Goal: Information Seeking & Learning: Learn about a topic

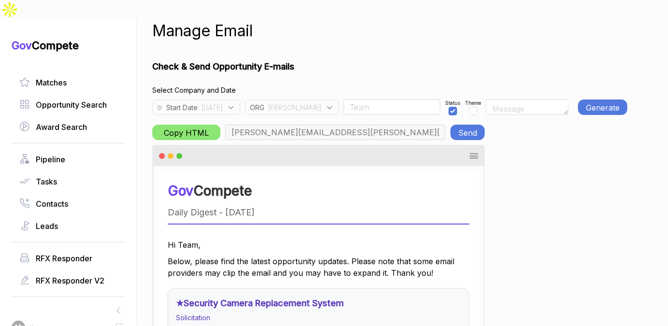
scroll to position [0, 350]
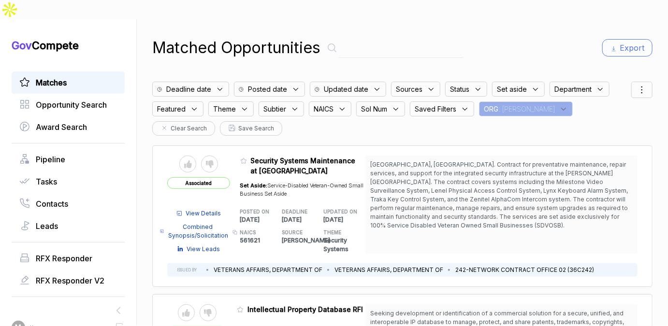
click at [504, 101] on div "ORG : JA" at bounding box center [526, 108] width 94 height 15
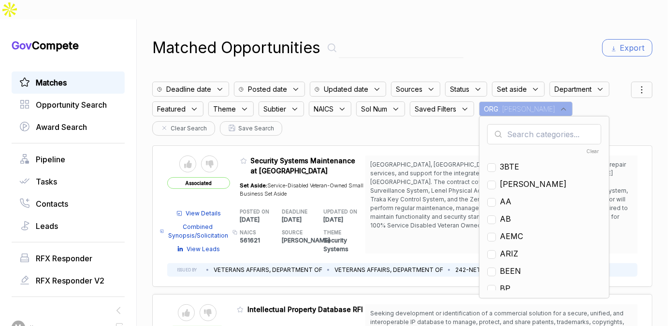
click at [508, 124] on input "text" at bounding box center [544, 134] width 114 height 20
type input "ps"
click at [505, 161] on span "PS" at bounding box center [505, 167] width 11 height 12
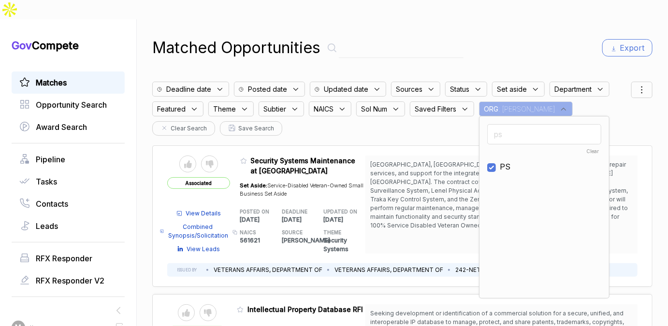
checkbox input "true"
click at [516, 19] on div "Matched Opportunities Export Deadline date Posted date Updated date Sources Sta…" at bounding box center [402, 182] width 500 height 326
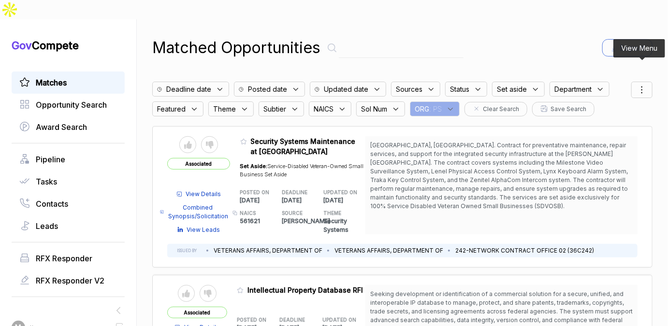
click at [640, 84] on icon at bounding box center [642, 90] width 12 height 12
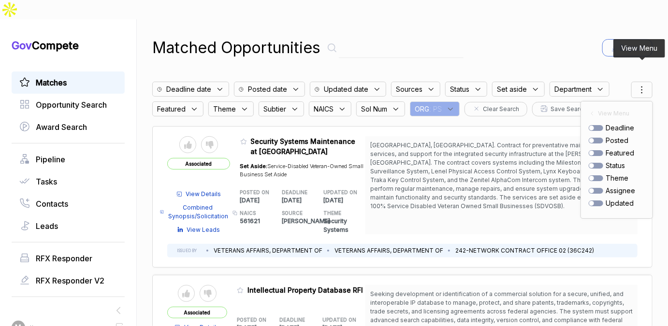
click at [600, 138] on div at bounding box center [596, 141] width 14 height 6
checkbox input "true"
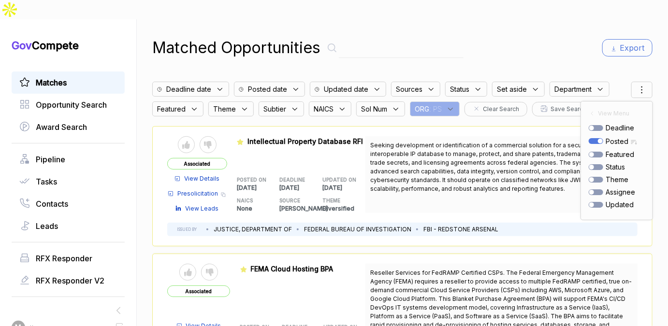
click at [539, 41] on div "Matched Opportunities Export Deadline date Posted date Updated date Sources Sta…" at bounding box center [402, 182] width 500 height 326
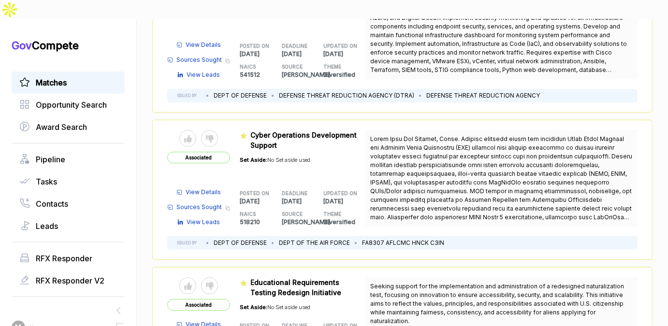
scroll to position [1229, 0]
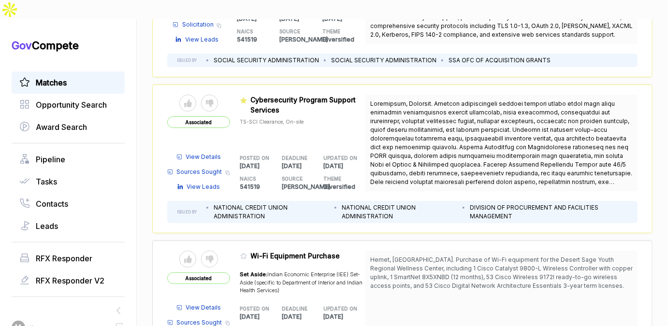
scroll to position [2958, 0]
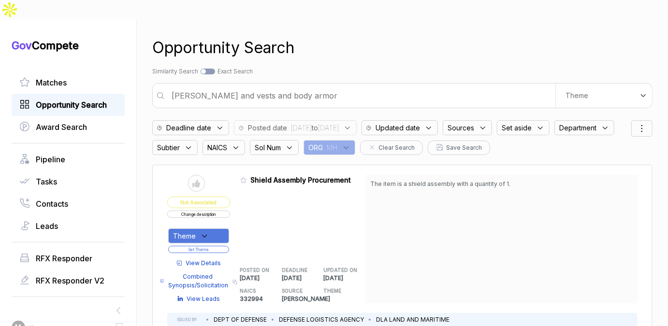
click at [76, 94] on div "Opportunity Search" at bounding box center [68, 105] width 113 height 22
click at [79, 99] on span "Opportunity Search" at bounding box center [71, 105] width 71 height 12
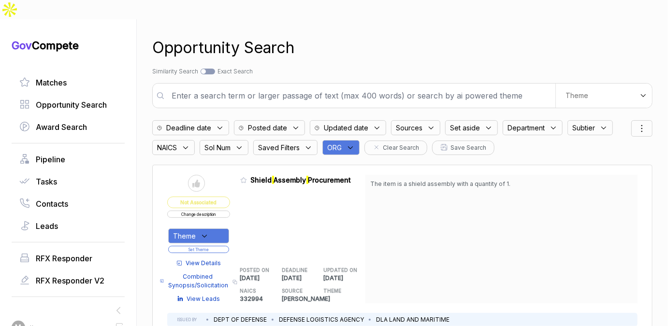
click at [239, 86] on input "text" at bounding box center [361, 95] width 390 height 19
type input "l"
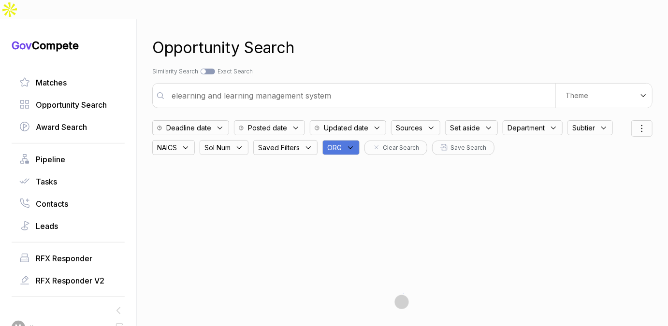
type input "elearning and learning management system"
click at [275, 120] on div "Posted date" at bounding box center [269, 127] width 71 height 15
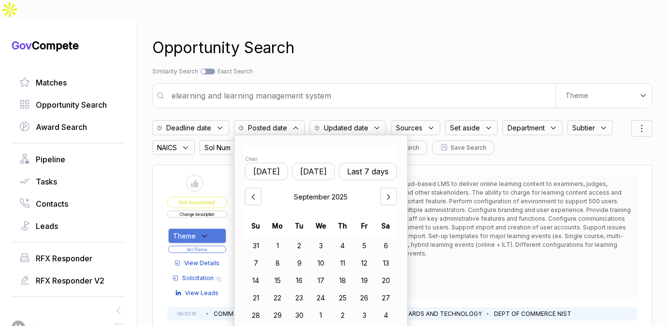
click at [359, 163] on button "Last 7 days" at bounding box center [368, 171] width 58 height 17
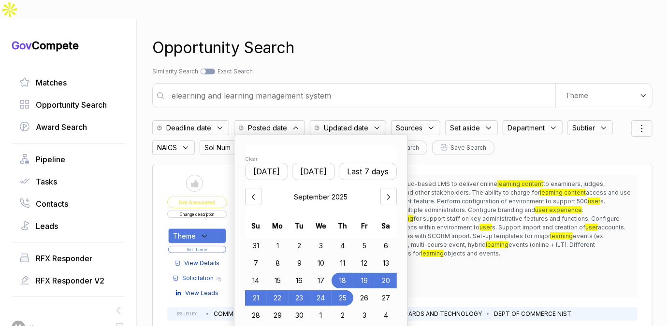
click at [383, 67] on div "Search by Topic Relevance Similarity Search Search by Exact Keyword Match Exact…" at bounding box center [402, 71] width 500 height 9
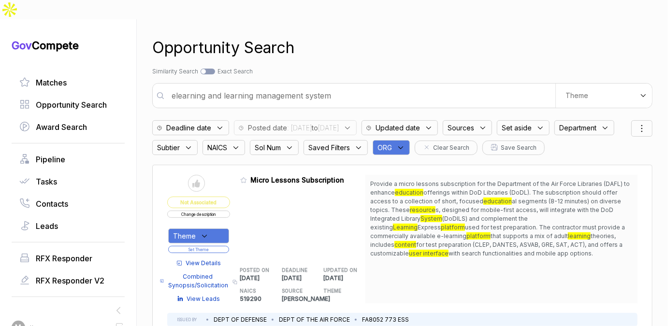
click at [532, 123] on span "Set aside" at bounding box center [517, 128] width 30 height 10
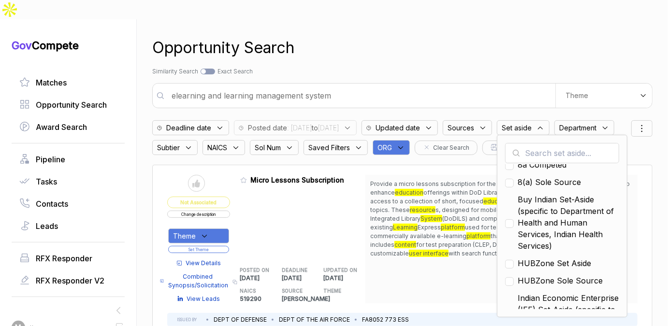
click at [565, 202] on span "Buy Indian Set-Aside (specific to Department of Health and Human Services, Indi…" at bounding box center [568, 223] width 101 height 58
checkbox input "true"
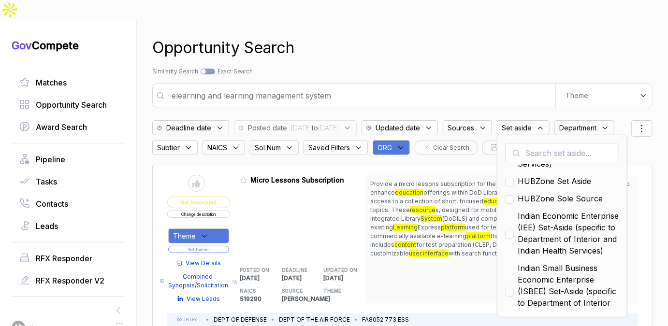
scroll to position [109, 0]
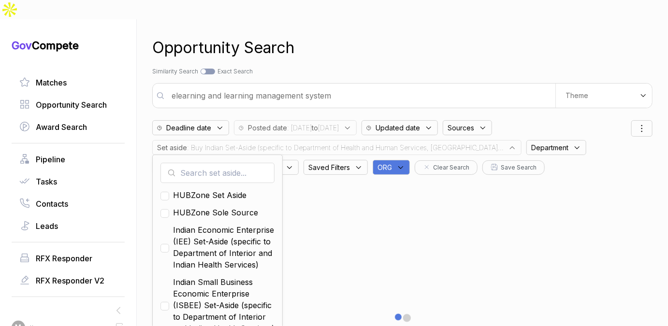
click at [192, 234] on span "Indian Economic Enterprise (IEE) Set-Aside (specific to Department of Interior …" at bounding box center [223, 247] width 101 height 46
checkbox input "true"
click at [190, 281] on span "Indian Small Business Economic Enterprise (ISBEE) Set-Aside (specific to Depart…" at bounding box center [223, 305] width 101 height 58
checkbox input "true"
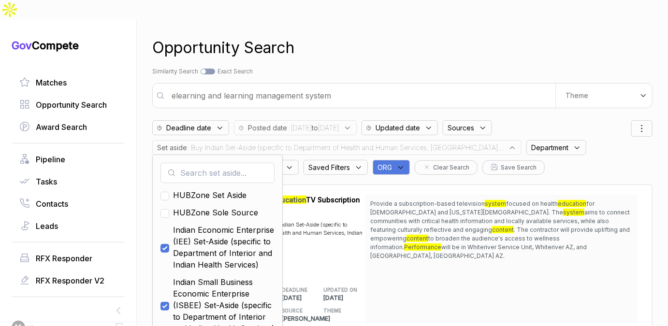
click at [383, 36] on div "Opportunity Search" at bounding box center [402, 47] width 500 height 23
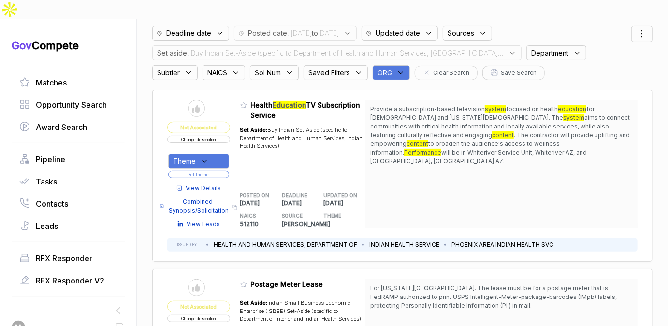
scroll to position [93, 0]
